Goal: Information Seeking & Learning: Learn about a topic

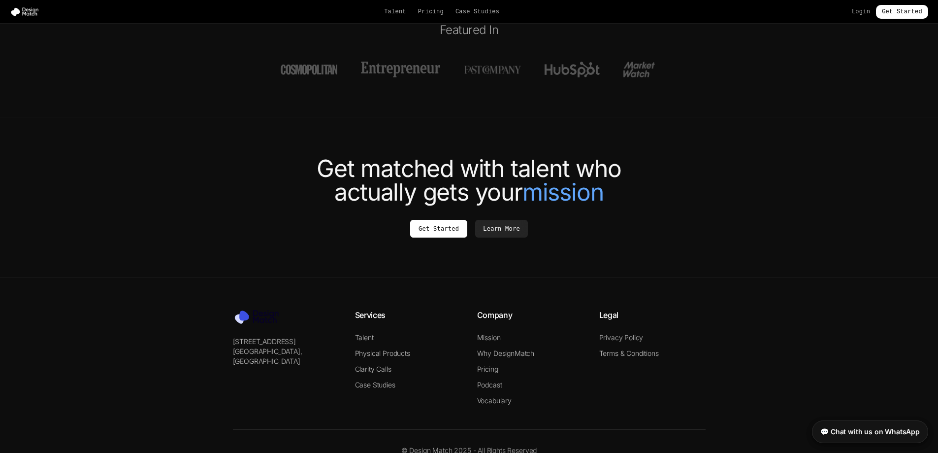
scroll to position [3661, 0]
click at [369, 332] on link "Talent" at bounding box center [364, 336] width 19 height 8
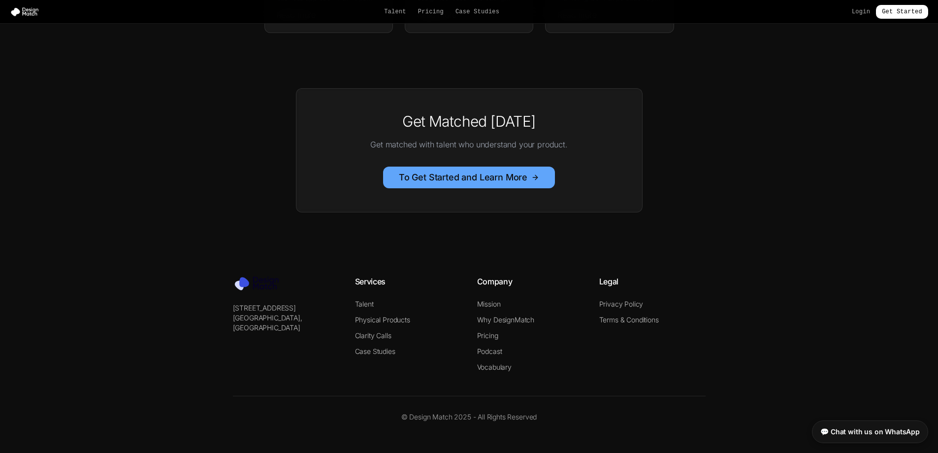
scroll to position [653, 0]
